Goal: Task Accomplishment & Management: Manage account settings

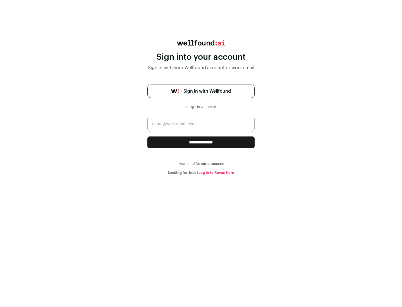
click at [207, 91] on span "Sign in with Wellfound" at bounding box center [206, 91] width 47 height 7
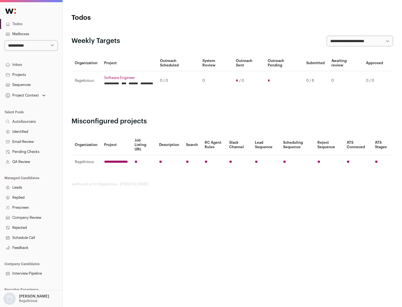
click at [31, 75] on link "Projects" at bounding box center [31, 75] width 62 height 10
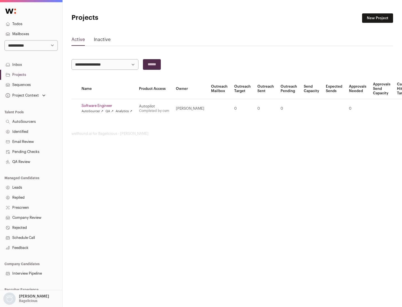
click at [109, 106] on link "Software Engineer" at bounding box center [106, 106] width 51 height 4
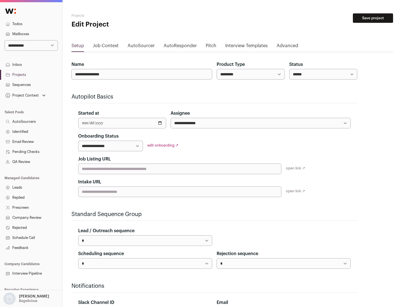
click at [373, 18] on button "Save project" at bounding box center [373, 17] width 40 height 9
